Goal: Information Seeking & Learning: Check status

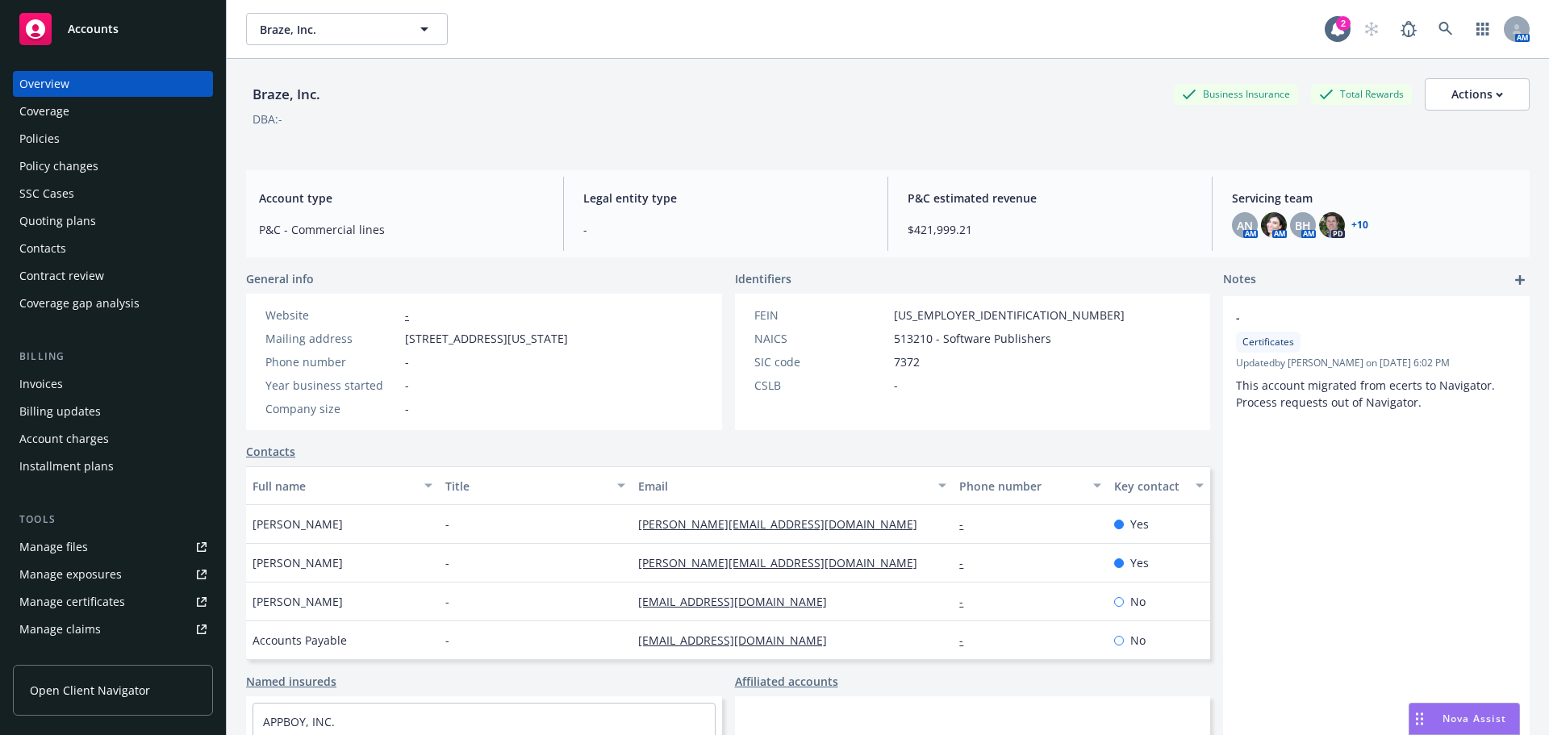
click at [56, 133] on div "Policies" at bounding box center [39, 139] width 40 height 26
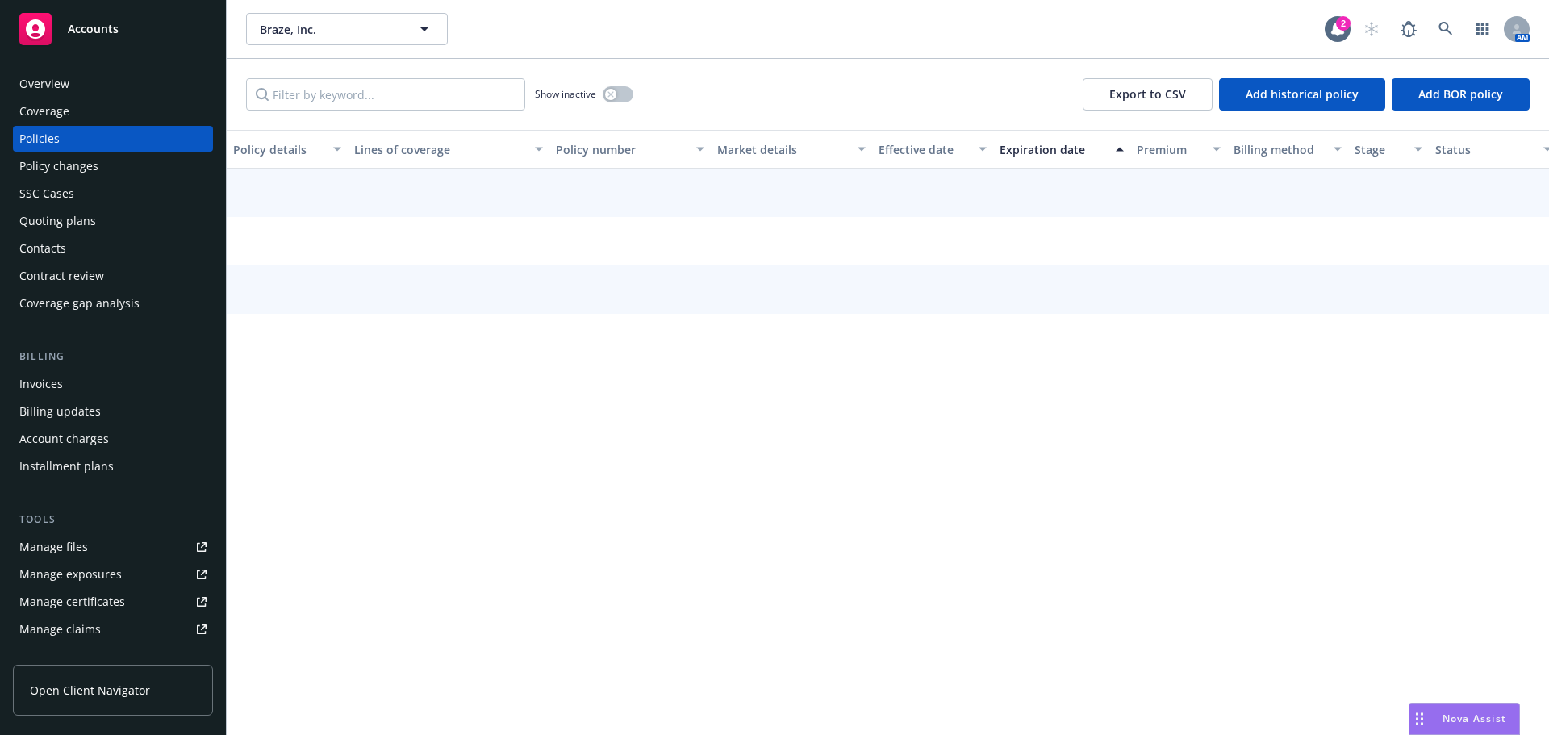
click at [77, 393] on div "Invoices" at bounding box center [112, 384] width 187 height 26
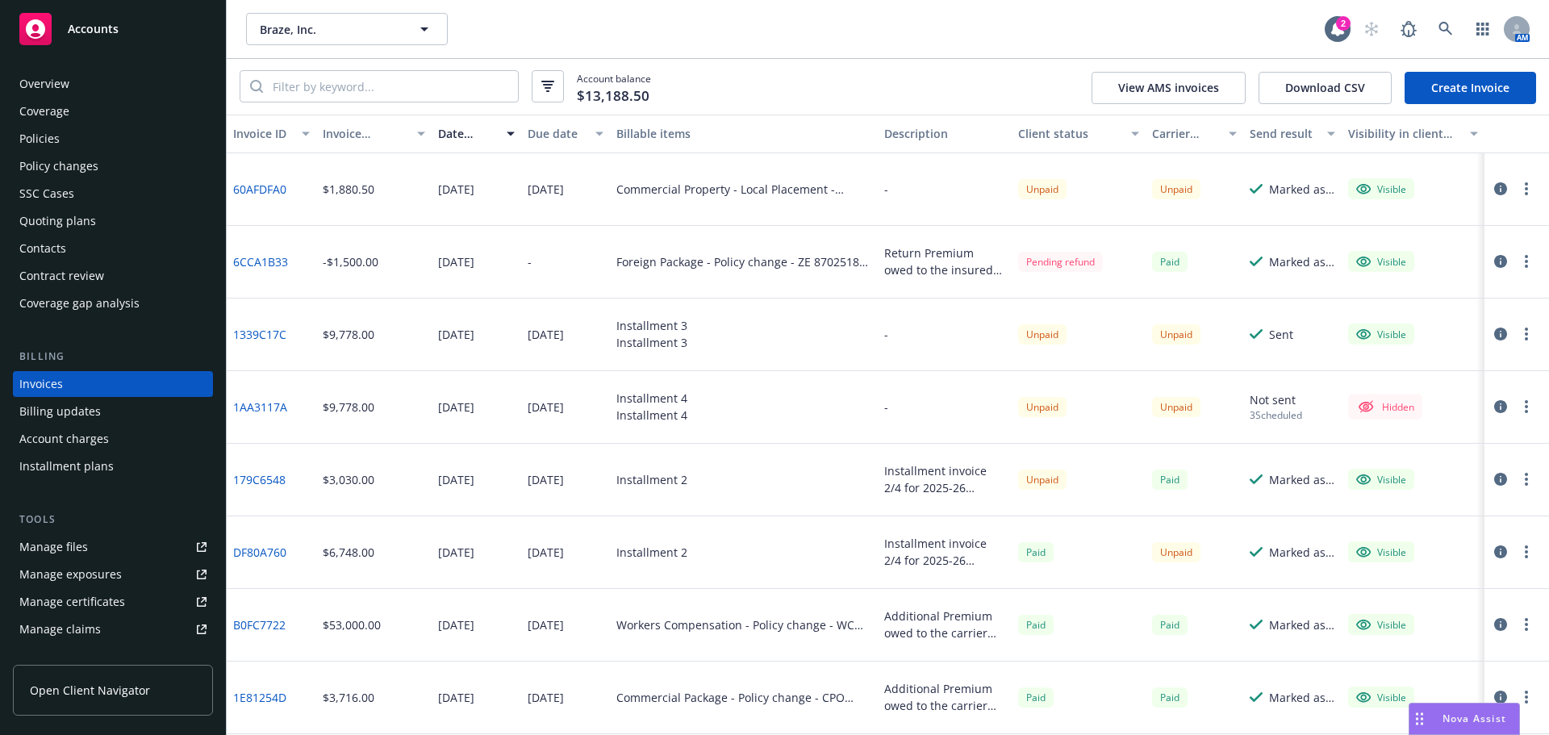
click at [1494, 259] on icon "button" at bounding box center [1500, 261] width 13 height 13
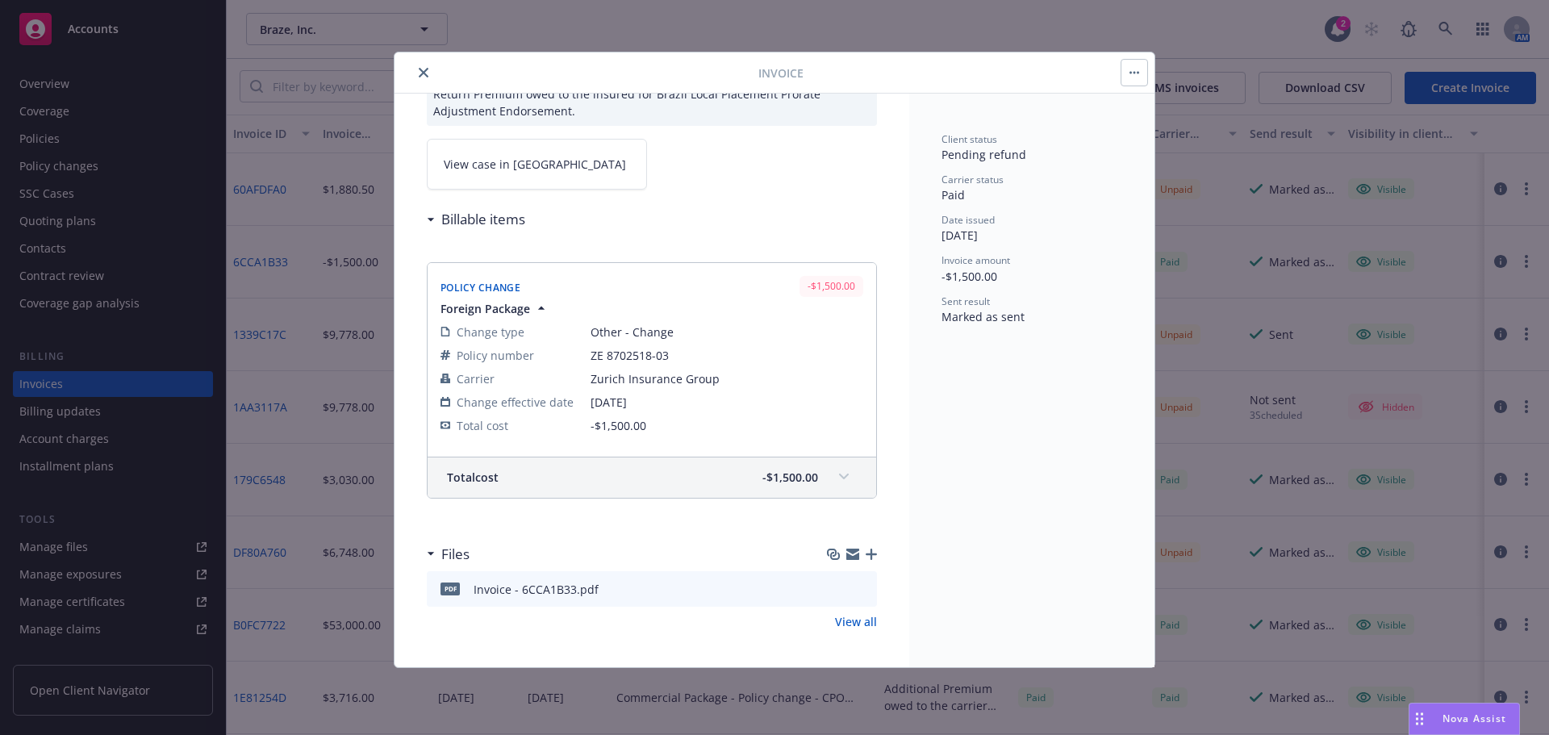
scroll to position [94, 0]
click at [855, 589] on icon "preview file" at bounding box center [862, 586] width 15 height 11
click at [422, 71] on icon "close" at bounding box center [424, 73] width 10 height 10
